Goal: Information Seeking & Learning: Learn about a topic

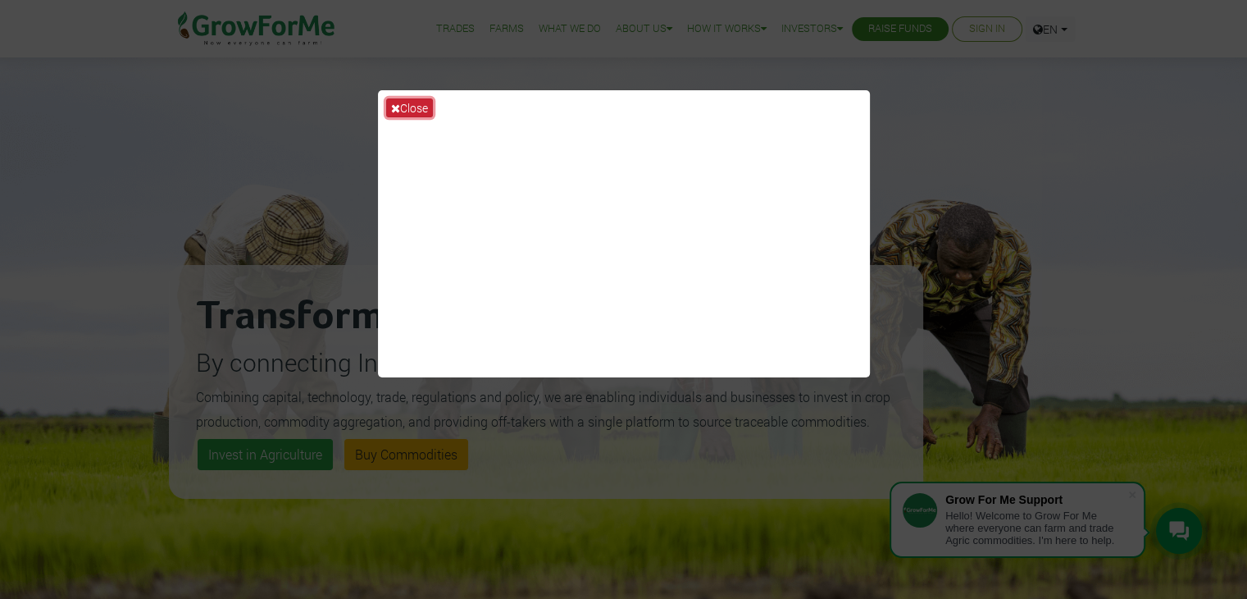
click at [387, 100] on button "Close" at bounding box center [409, 107] width 47 height 19
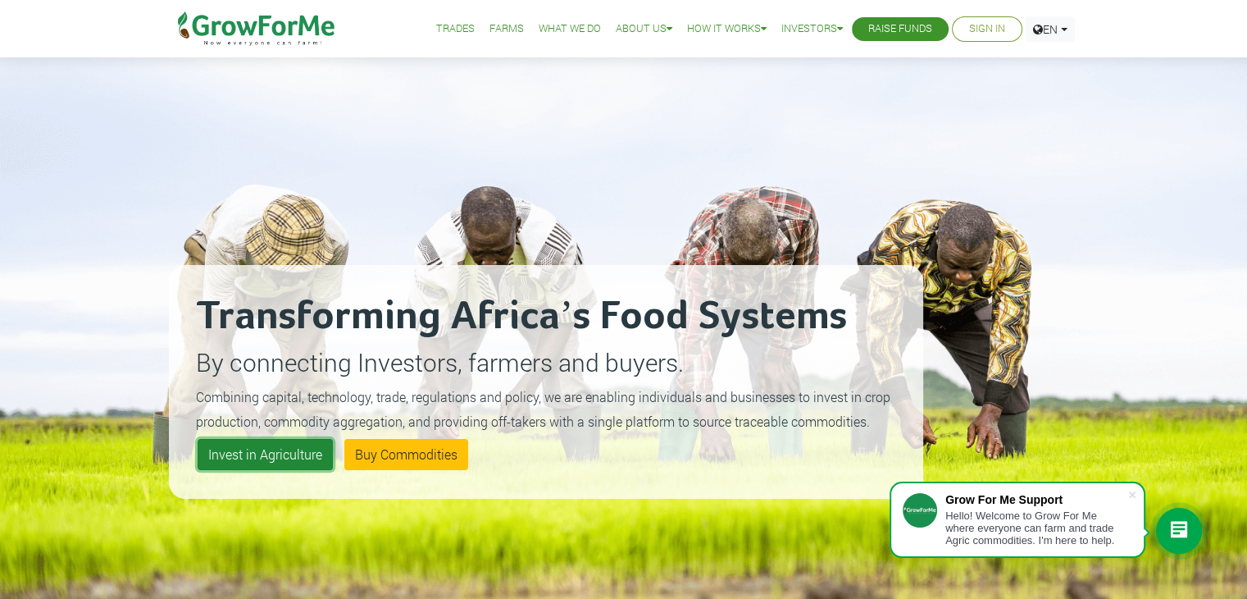
click at [264, 467] on link "Invest in Agriculture" at bounding box center [265, 454] width 135 height 31
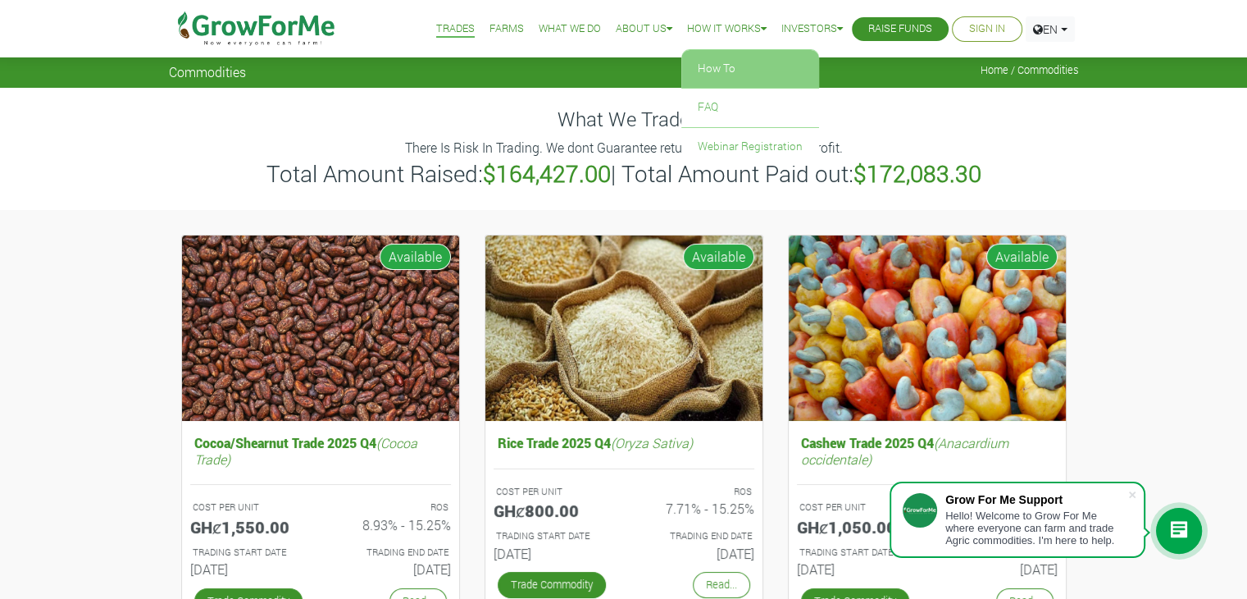
click at [710, 63] on link "How To" at bounding box center [751, 69] width 138 height 38
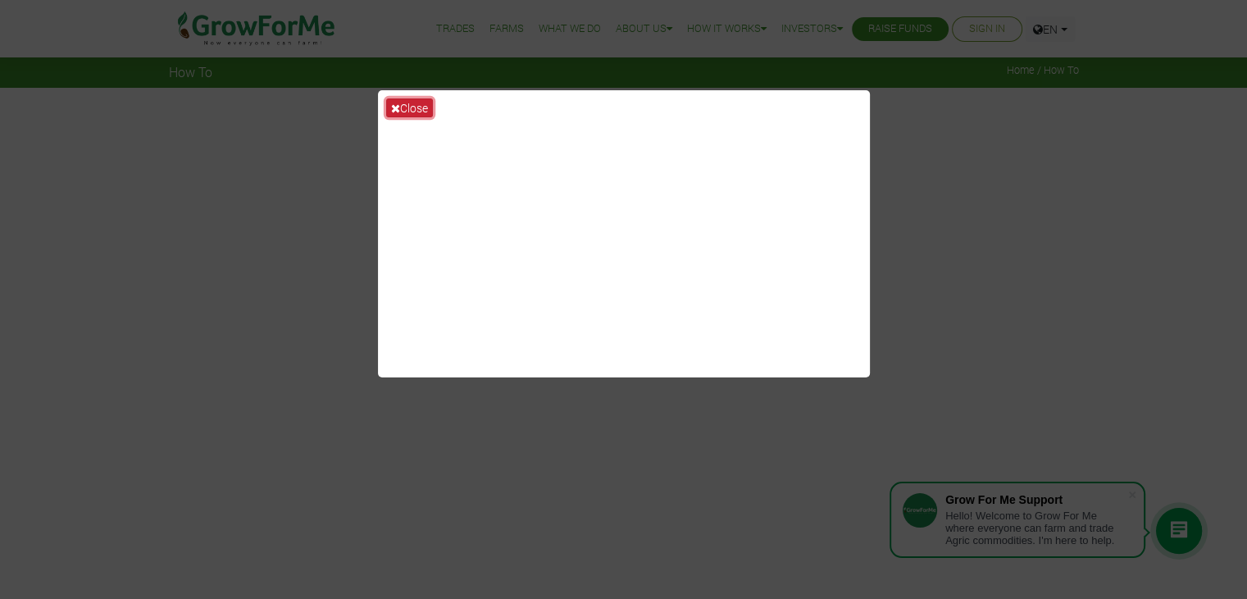
click at [408, 100] on button "Close" at bounding box center [409, 107] width 47 height 19
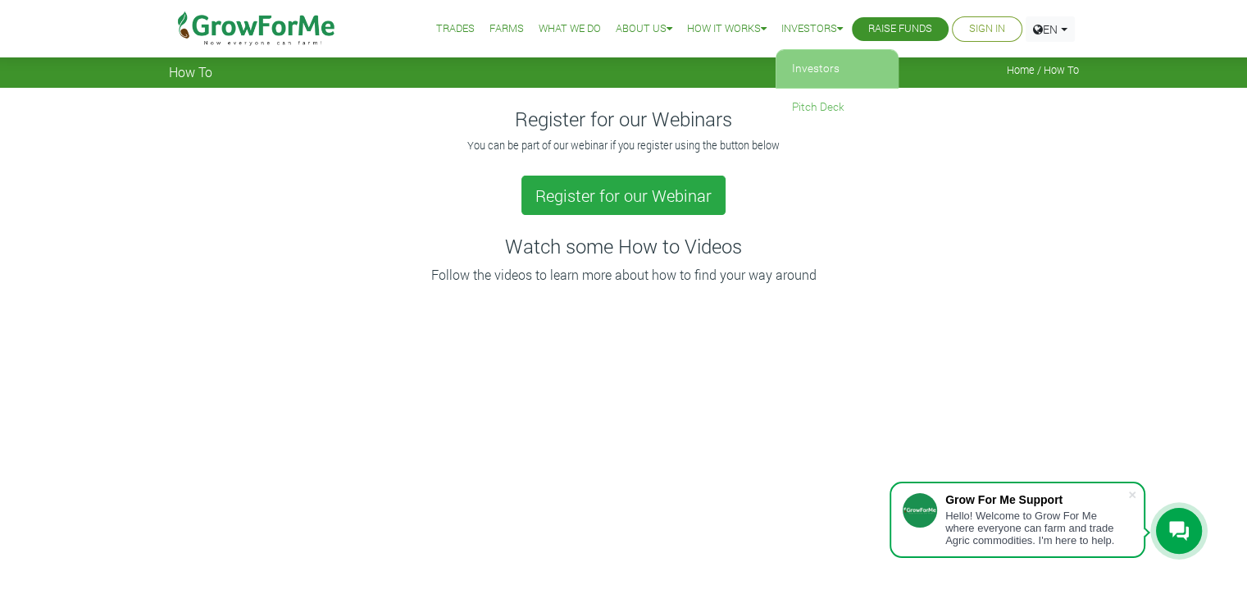
click at [806, 66] on link "Investors" at bounding box center [837, 69] width 123 height 38
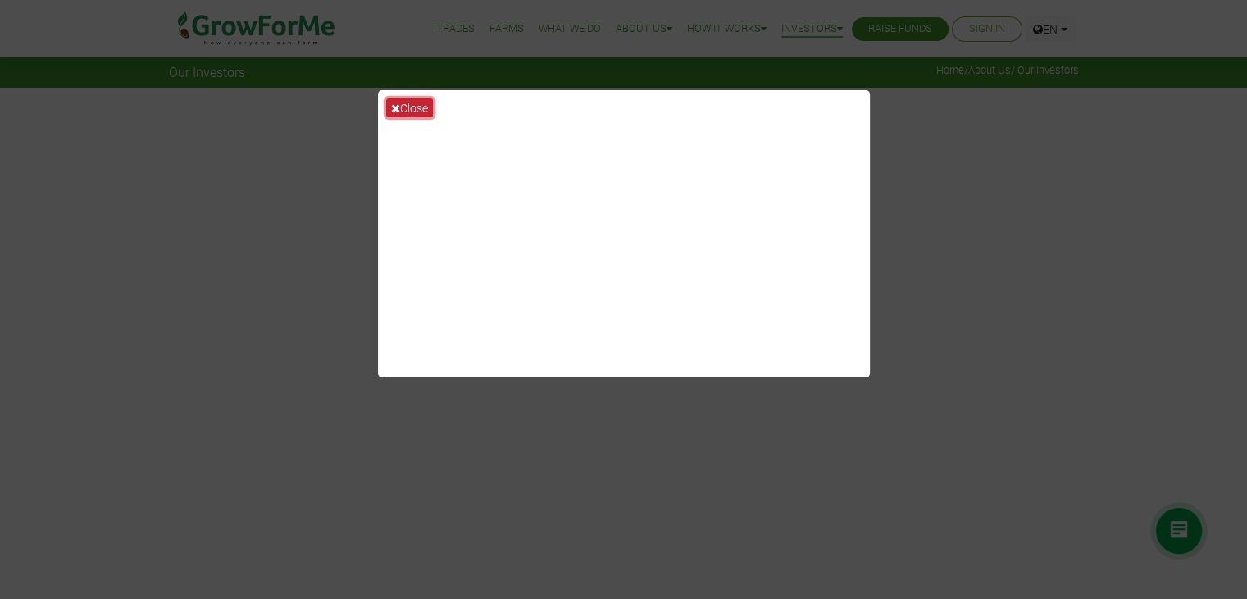
click at [417, 109] on button "Close" at bounding box center [409, 107] width 47 height 19
